Goal: Information Seeking & Learning: Learn about a topic

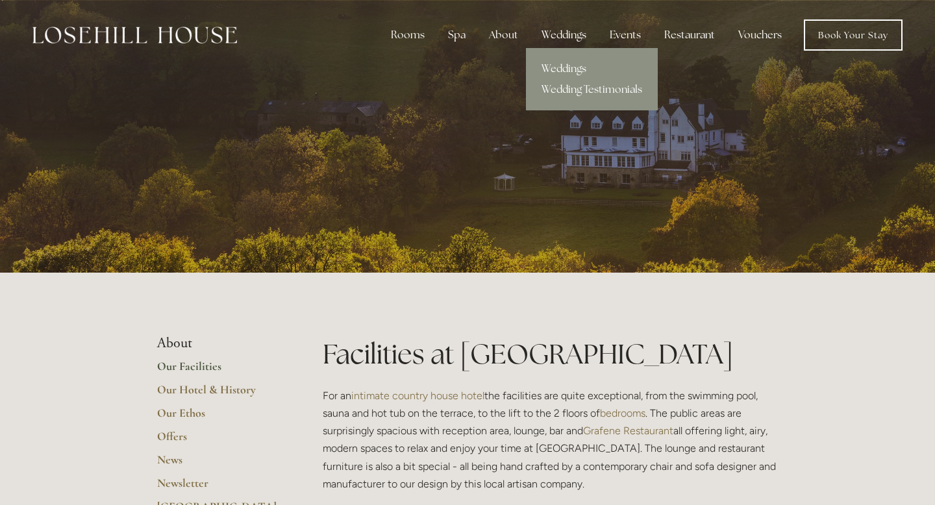
click at [562, 36] on div "Weddings" at bounding box center [564, 35] width 66 height 26
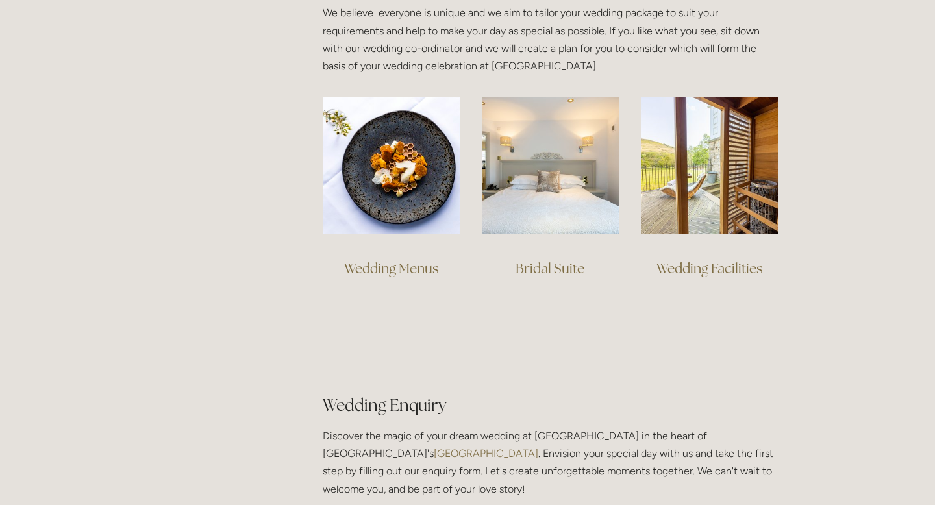
scroll to position [979, 0]
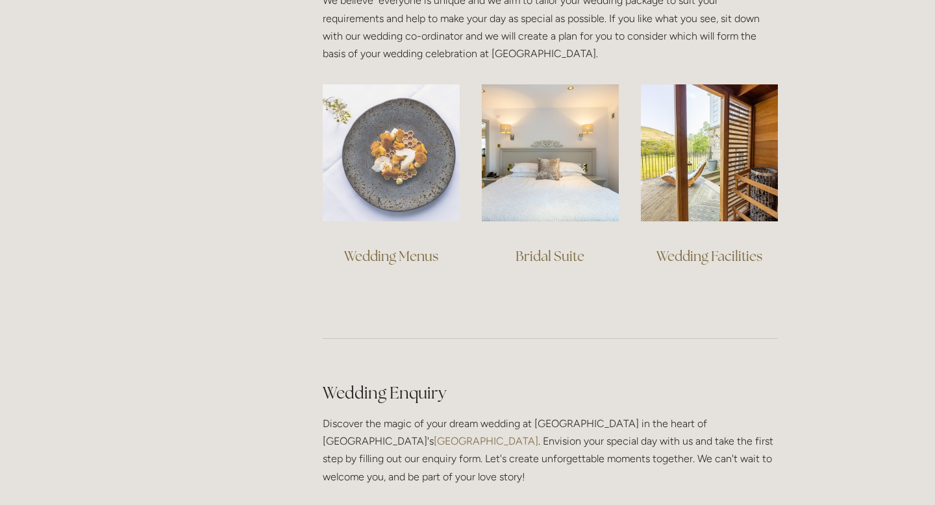
click at [414, 176] on img at bounding box center [391, 152] width 137 height 137
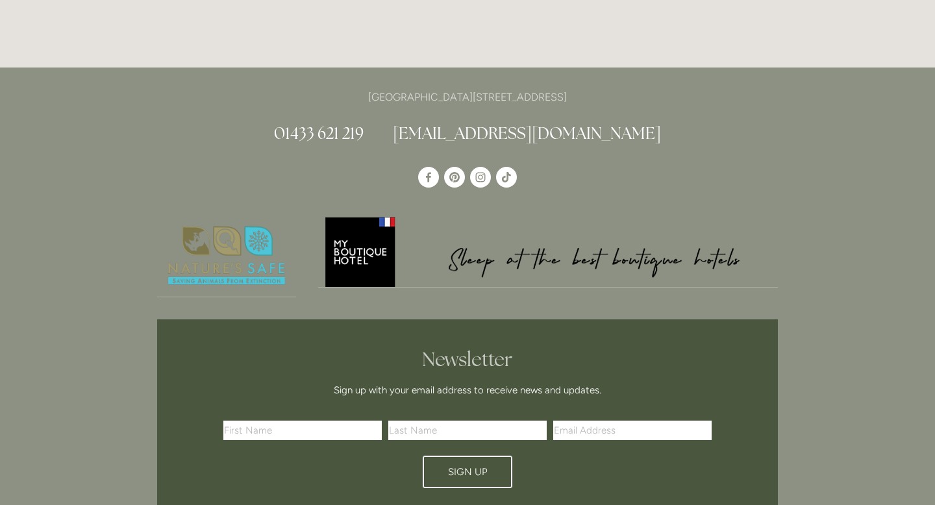
scroll to position [1494, 0]
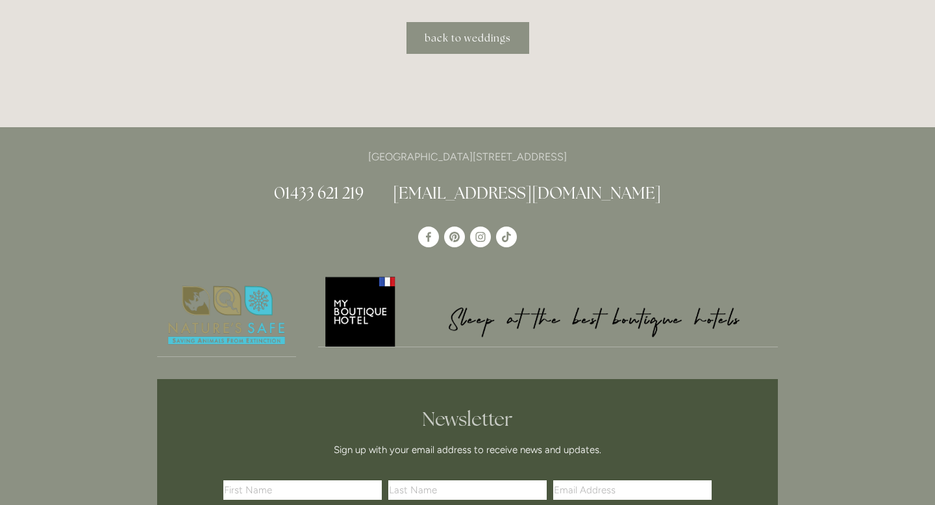
click at [452, 26] on link "back to weddings" at bounding box center [467, 38] width 123 height 32
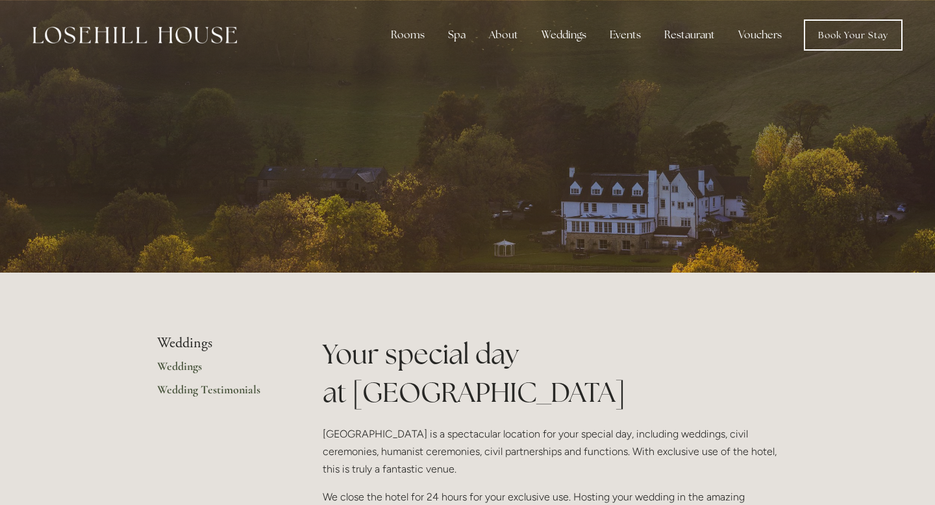
click at [233, 391] on link "Wedding Testimonials" at bounding box center [219, 393] width 124 height 23
